Goal: Book appointment/travel/reservation

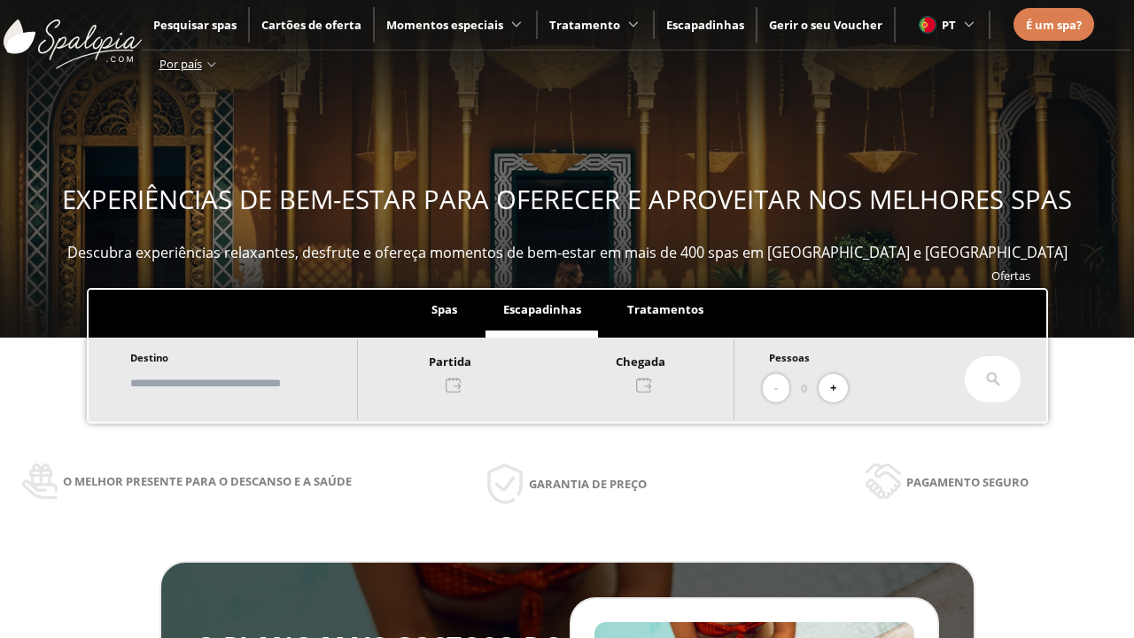
click at [250, 383] on input "text" at bounding box center [235, 383] width 221 height 31
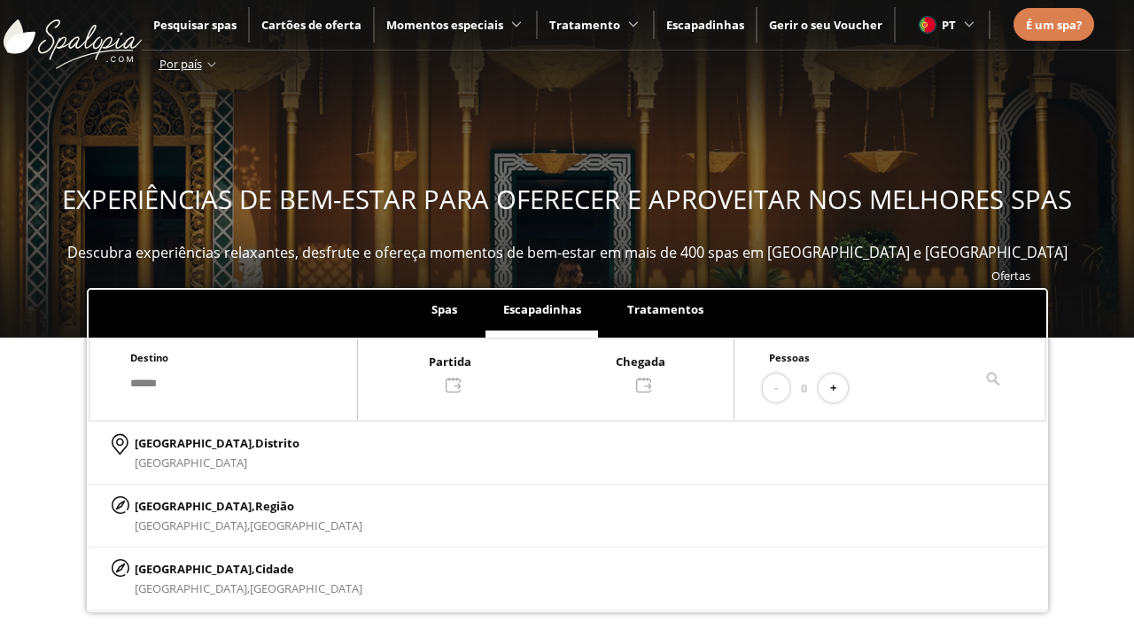
type input "******"
click at [177, 568] on p "[GEOGRAPHIC_DATA], Cidade" at bounding box center [249, 568] width 228 height 19
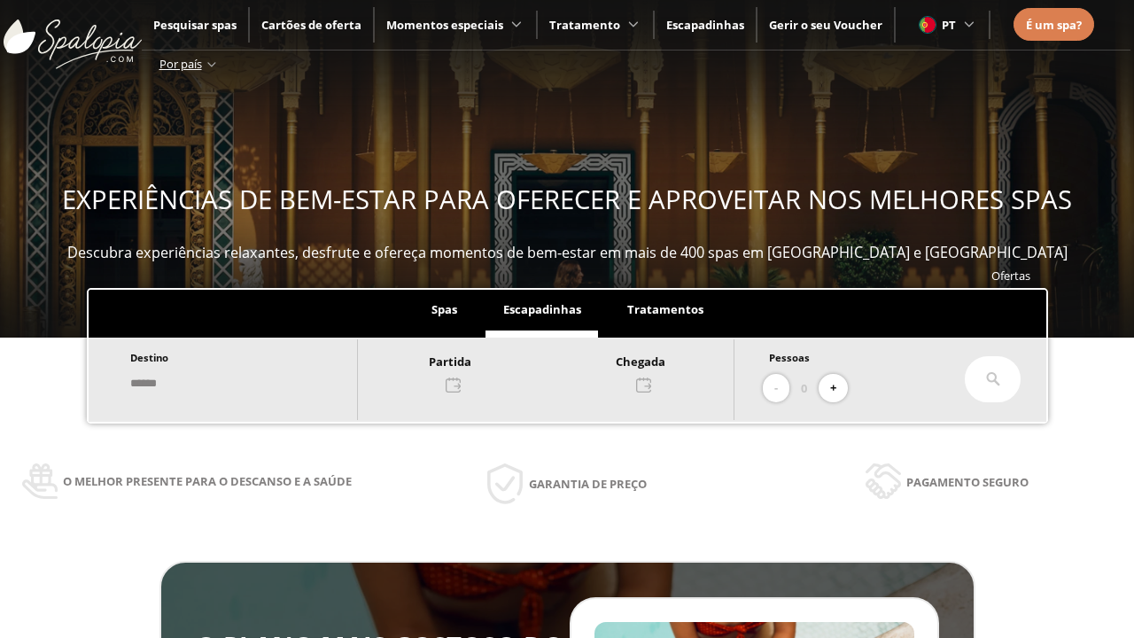
click at [564, 371] on div at bounding box center [546, 372] width 376 height 43
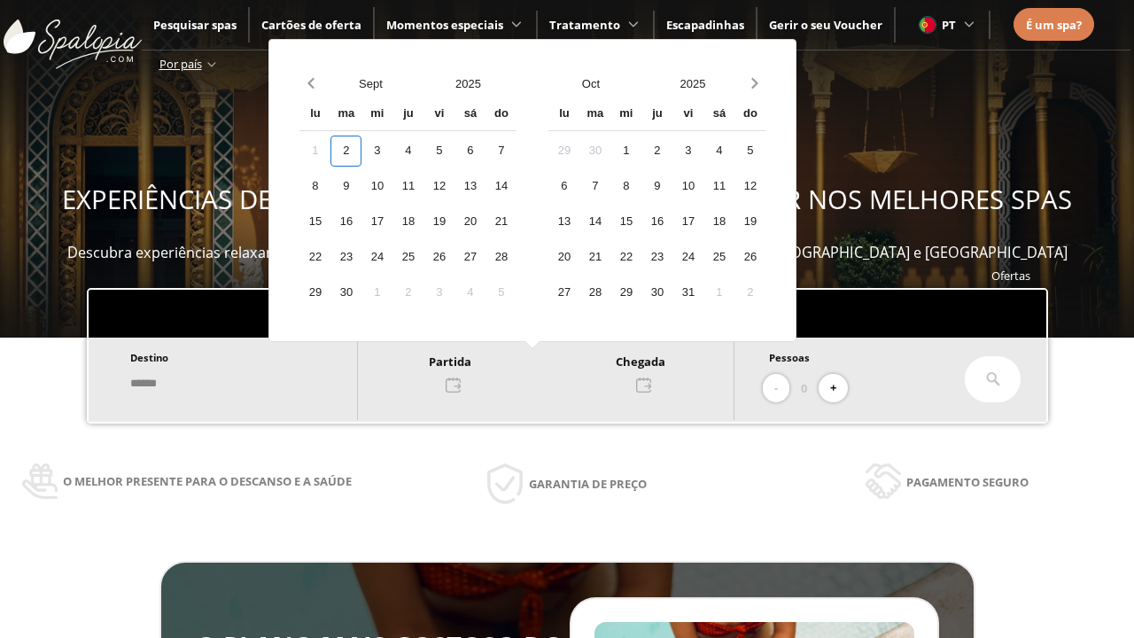
click at [424, 151] on div "4" at bounding box center [408, 151] width 31 height 31
click at [455, 151] on div "5" at bounding box center [439, 151] width 31 height 31
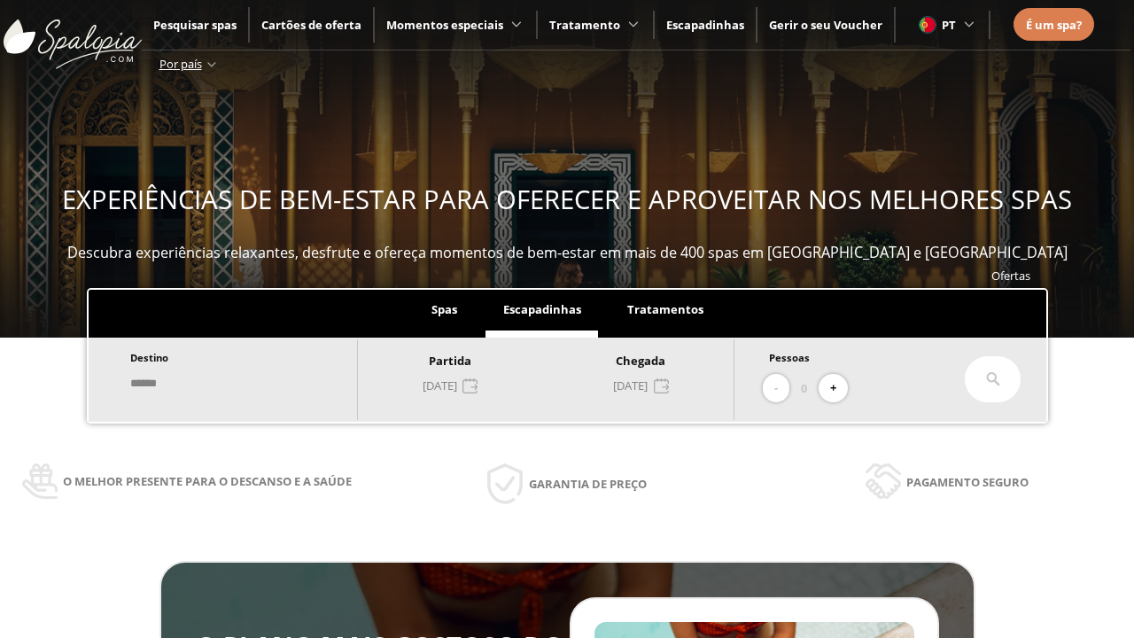
click at [839, 388] on button "+" at bounding box center [833, 388] width 29 height 29
click at [994, 379] on icon at bounding box center [993, 379] width 14 height 14
